Goal: Ask a question

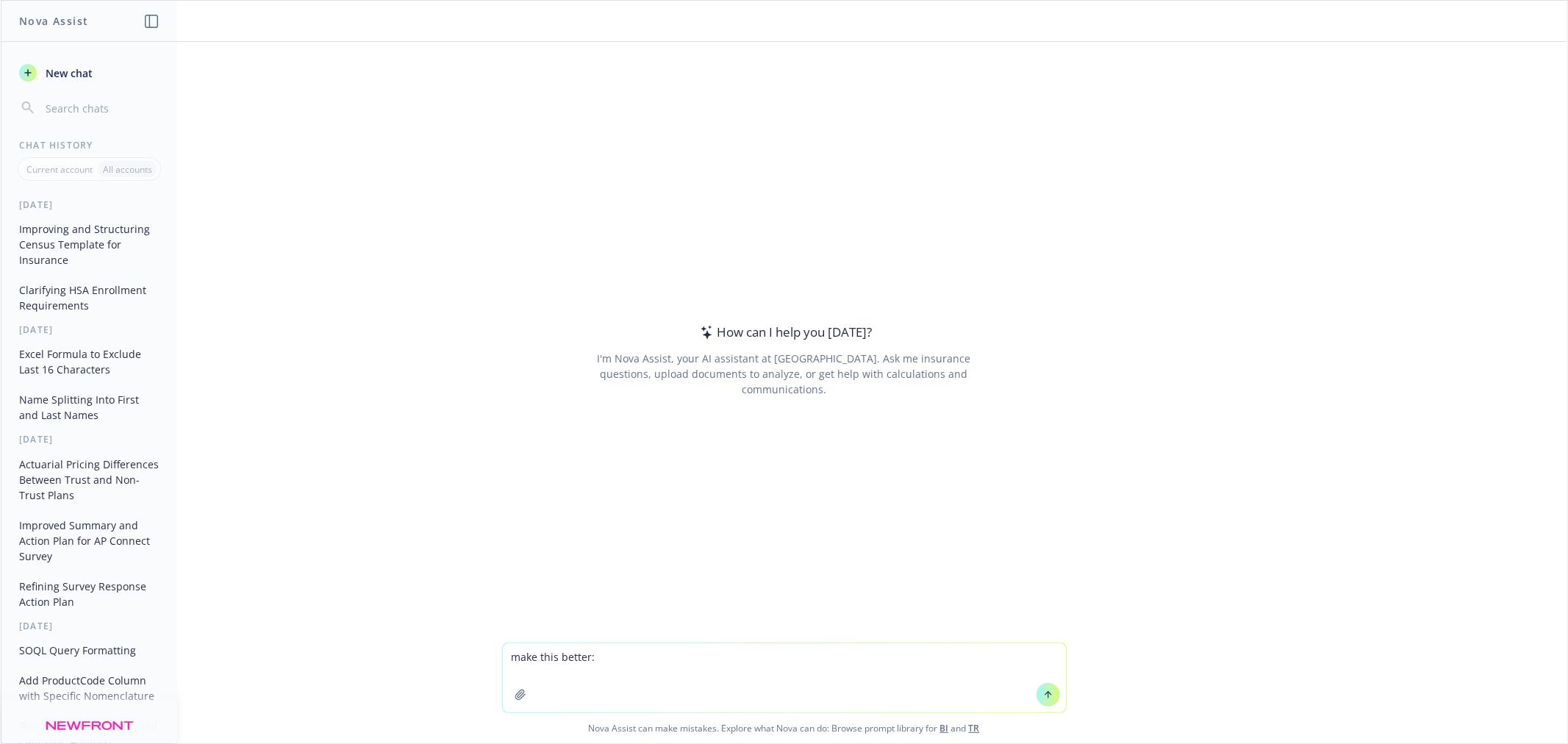
type textarea "make this better:"
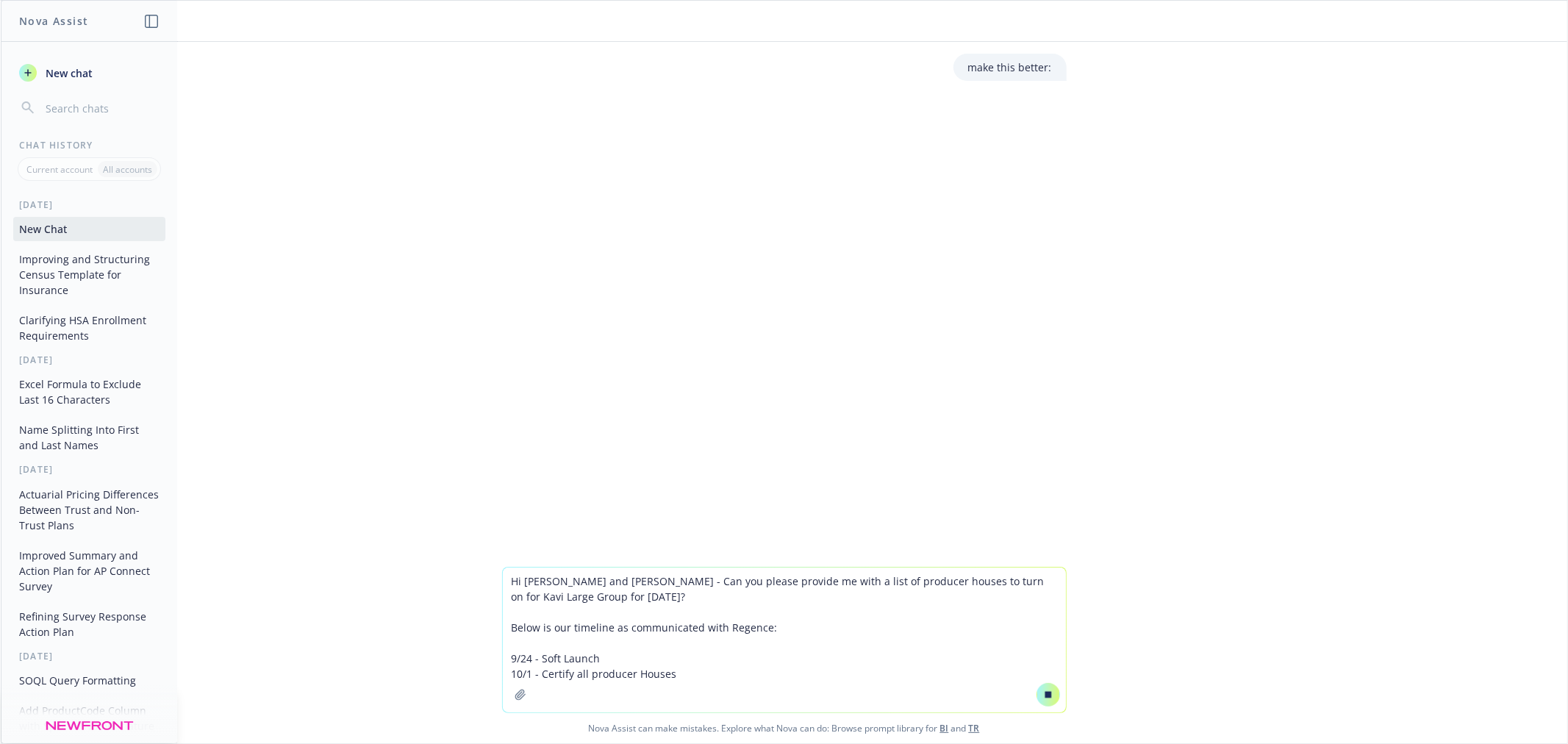
click at [726, 659] on textarea "Hi [PERSON_NAME] and [PERSON_NAME] - Can you please provide me with a list of p…" at bounding box center [784, 639] width 563 height 144
type textarea "Hi [PERSON_NAME] and [PERSON_NAME] - Can you please provide me with a list of p…"
click at [1037, 695] on button at bounding box center [1049, 695] width 23 height 23
click at [1045, 693] on icon at bounding box center [1048, 693] width 6 height 3
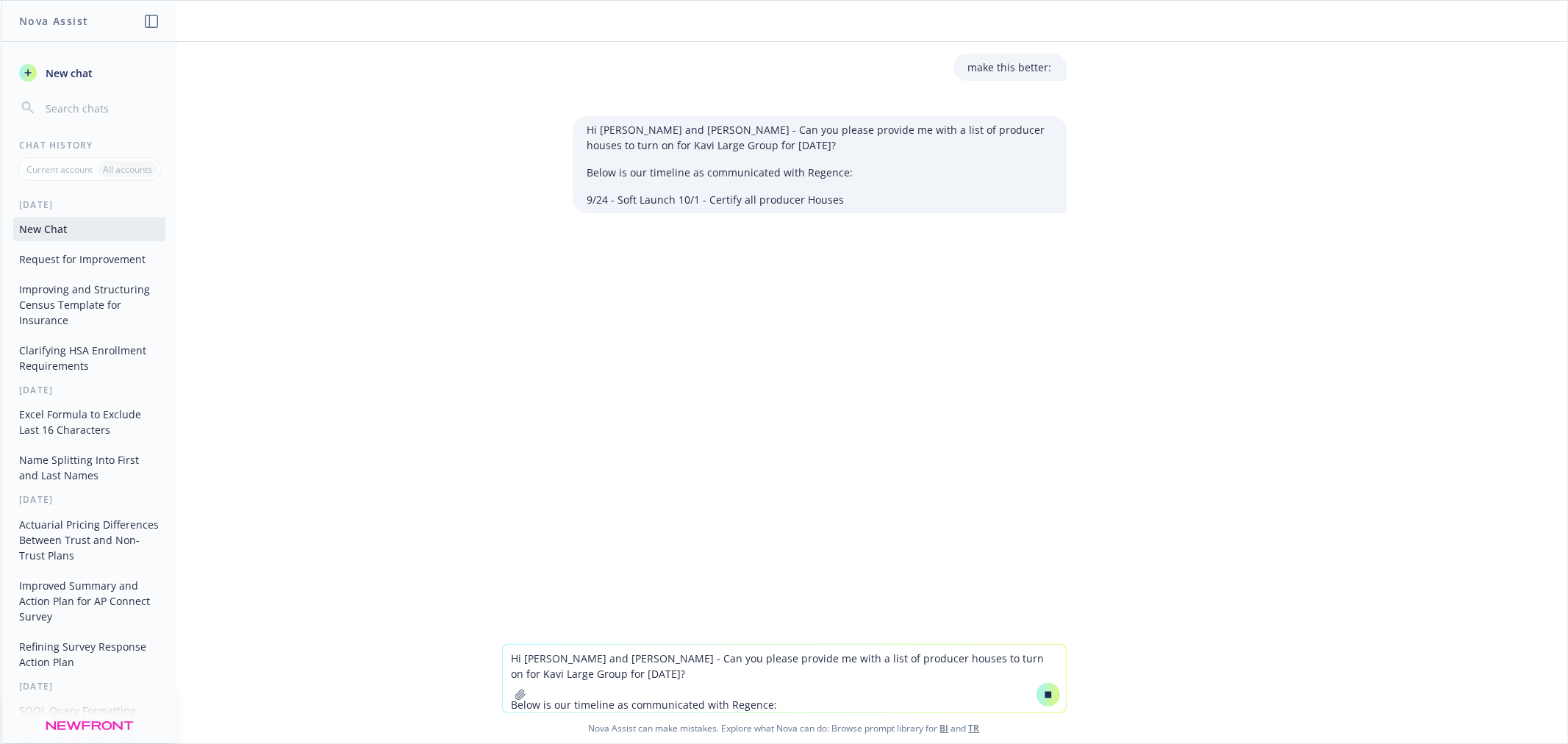
click at [288, 241] on div "make this better: Hi [PERSON_NAME] and [PERSON_NAME] - Can you please provide m…" at bounding box center [784, 342] width 1566 height 602
click at [835, 665] on textarea "Hi [PERSON_NAME] and [PERSON_NAME] - Can you please provide me with a list of p…" at bounding box center [784, 678] width 563 height 68
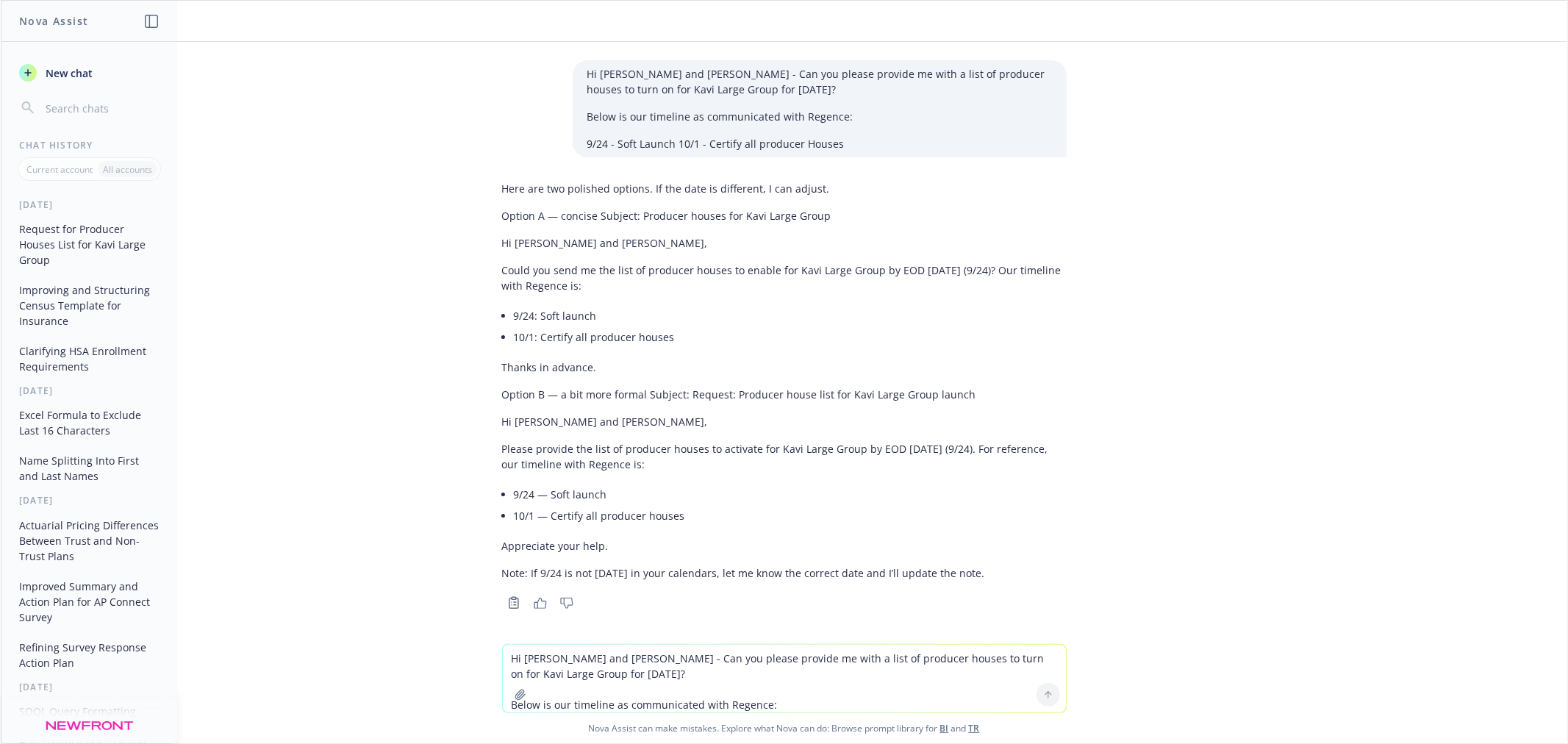
scroll to position [86, 0]
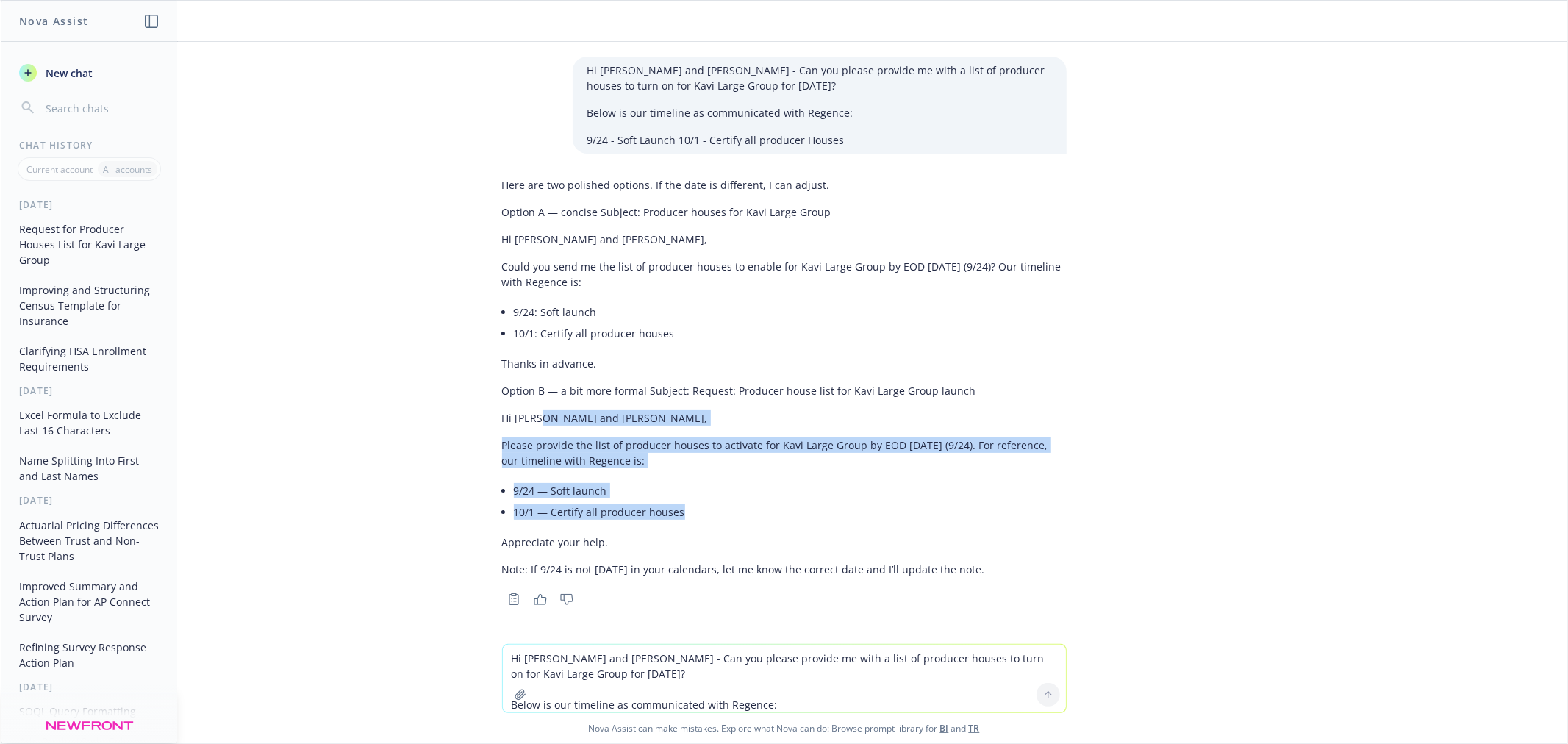
drag, startPoint x: 679, startPoint y: 498, endPoint x: 568, endPoint y: 415, distance: 138.6
click at [553, 415] on div "Here are two polished options. If the date is different, I can adjust. Option A…" at bounding box center [784, 377] width 565 height 412
click at [568, 415] on p "Hi [PERSON_NAME] and [PERSON_NAME]," at bounding box center [784, 418] width 565 height 16
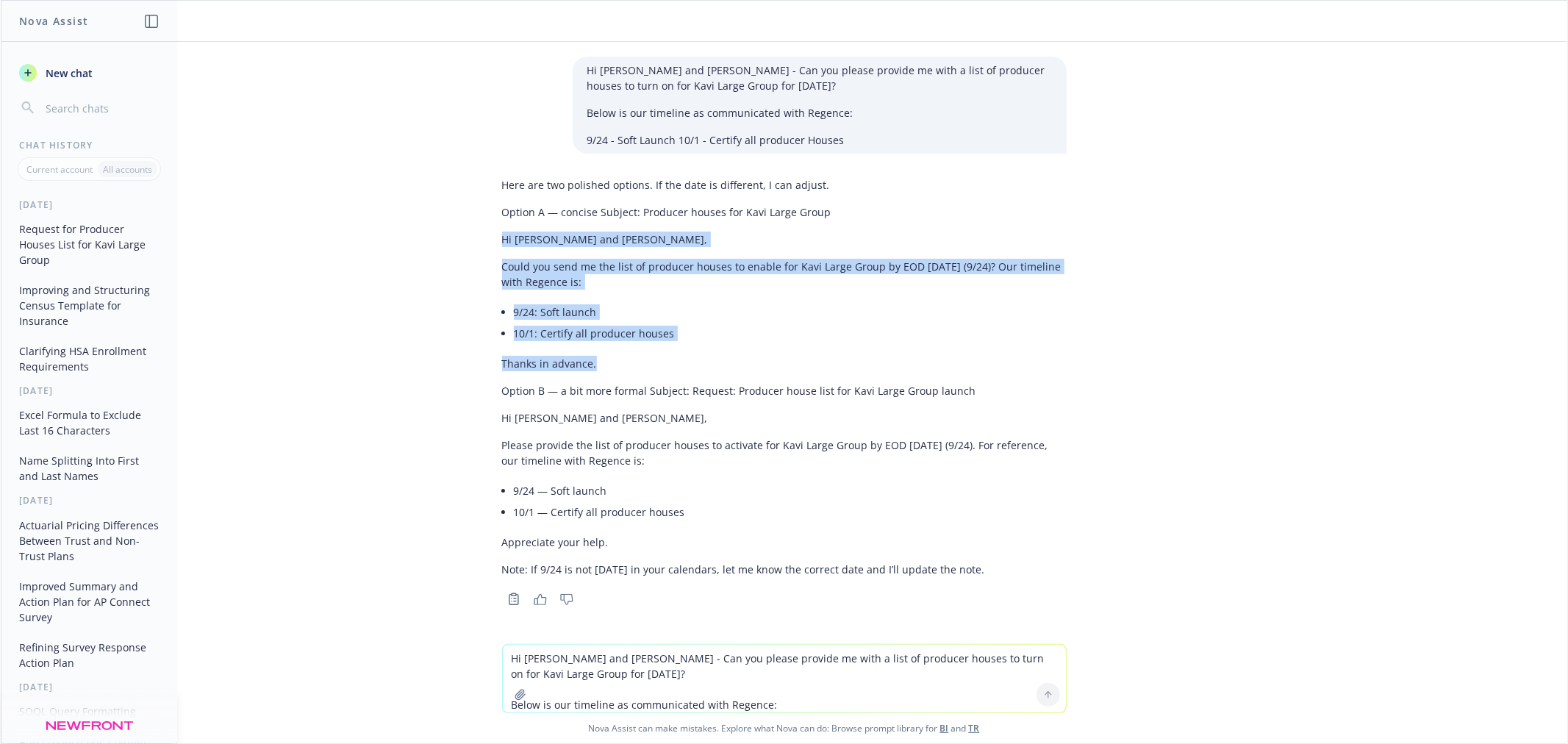
drag, startPoint x: 583, startPoint y: 368, endPoint x: 490, endPoint y: 231, distance: 165.6
click at [502, 231] on div "Here are two polished options. If the date is different, I can adjust. Option A…" at bounding box center [784, 377] width 565 height 412
copy div "Hi [PERSON_NAME] and [PERSON_NAME], Could you send me the list of producer hous…"
